Goal: Transaction & Acquisition: Subscribe to service/newsletter

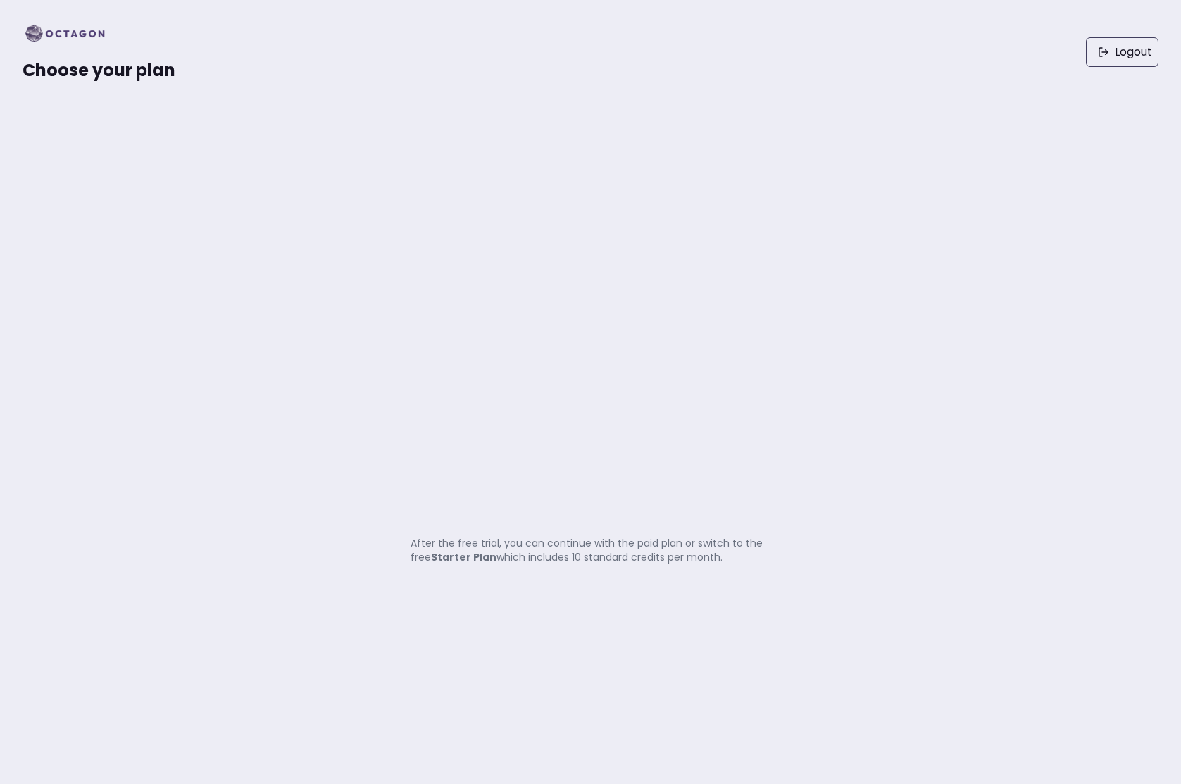
click at [591, 551] on p "After the free trial, you can continue with the paid plan or switch to the free…" at bounding box center [590, 550] width 360 height 28
click at [13, 26] on div "Choose your plan Logout" at bounding box center [590, 52] width 1181 height 104
click at [53, 54] on div "Choose your plan" at bounding box center [99, 52] width 153 height 59
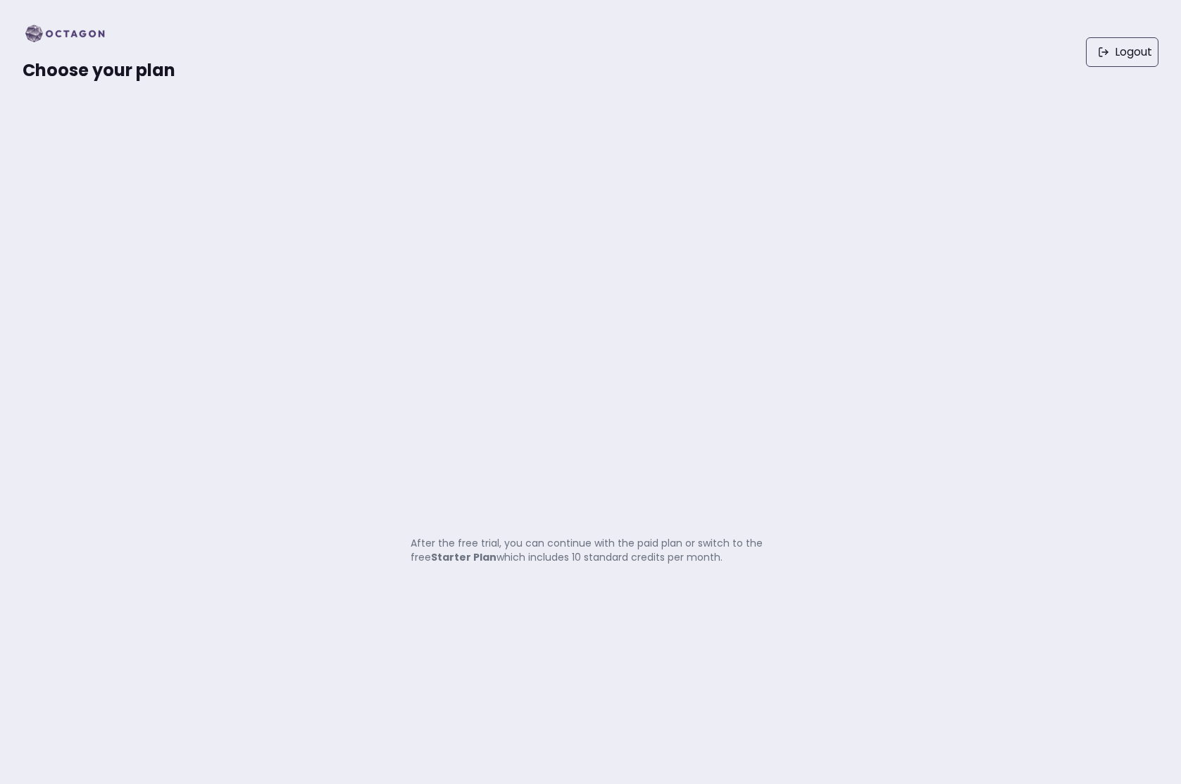
click at [54, 20] on div "Choose your plan Logout" at bounding box center [590, 52] width 1181 height 104
click at [1117, 51] on link "Logout" at bounding box center [1122, 52] width 73 height 30
click at [77, 54] on div "Choose your plan" at bounding box center [99, 52] width 153 height 59
click at [465, 548] on p "After the free trial, you can continue with the paid plan or switch to the free…" at bounding box center [590, 550] width 360 height 28
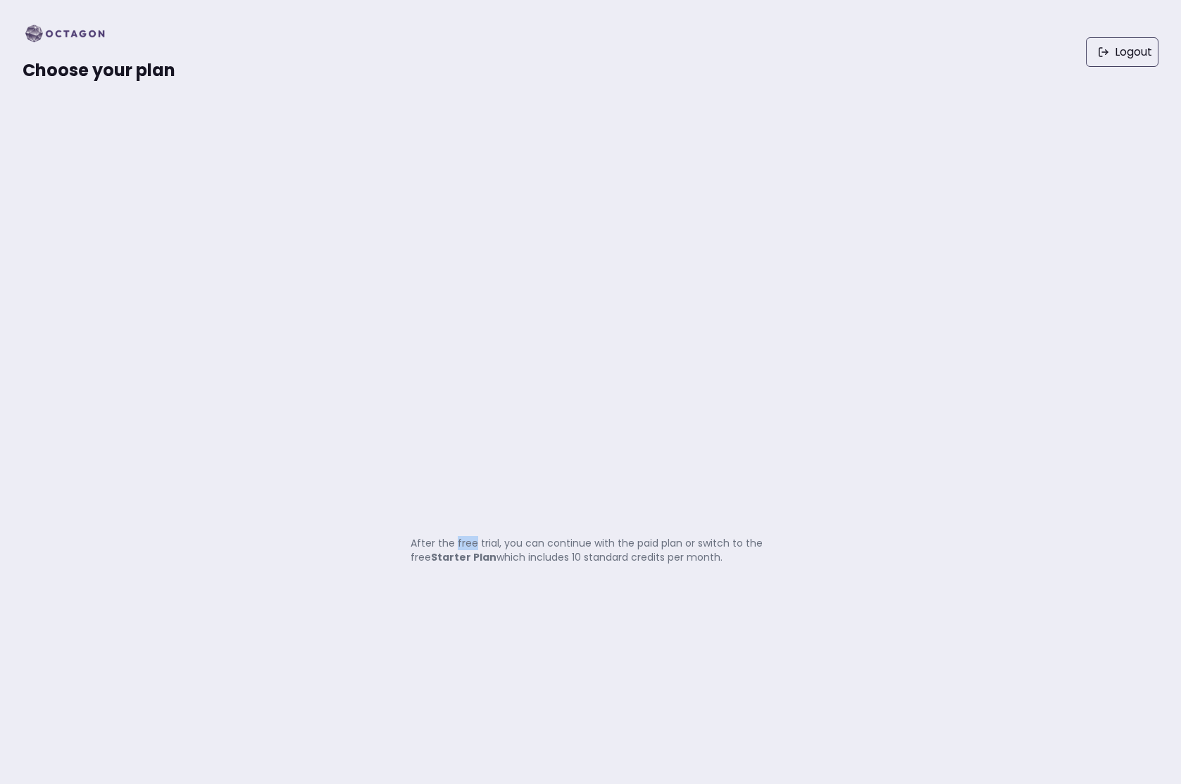
click at [465, 548] on p "After the free trial, you can continue with the paid plan or switch to the free…" at bounding box center [590, 550] width 360 height 28
click at [73, 32] on img at bounding box center [70, 34] width 94 height 23
